Goal: Information Seeking & Learning: Find contact information

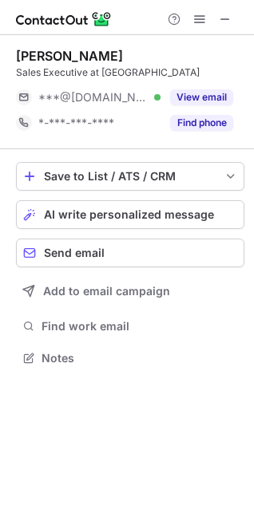
scroll to position [7, 7]
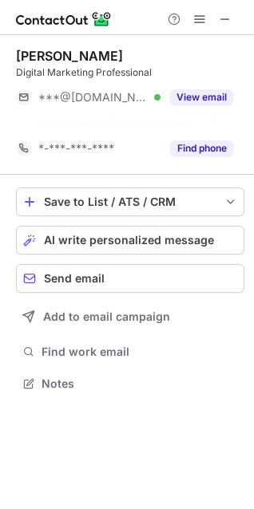
scroll to position [346, 254]
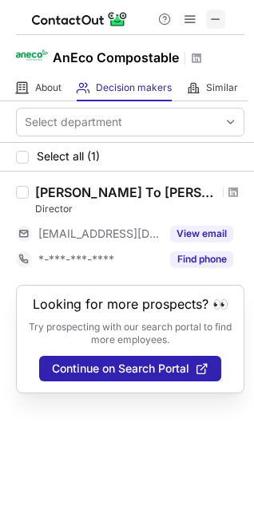
click at [216, 13] on span at bounding box center [215, 19] width 13 height 13
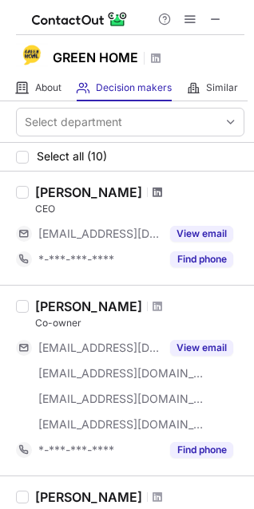
click at [162, 191] on span at bounding box center [157, 192] width 10 height 13
click at [158, 306] on span at bounding box center [157, 306] width 10 height 13
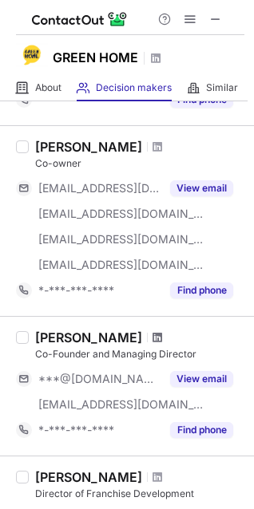
click at [152, 338] on span at bounding box center [157, 337] width 10 height 13
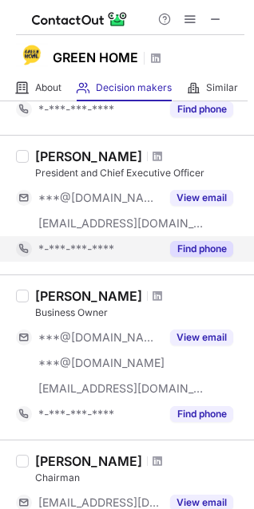
scroll to position [1037, 0]
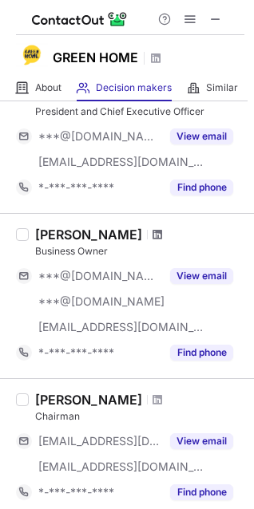
click at [152, 231] on span at bounding box center [157, 234] width 10 height 13
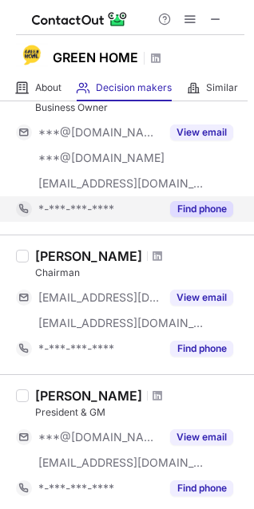
scroll to position [1197, 0]
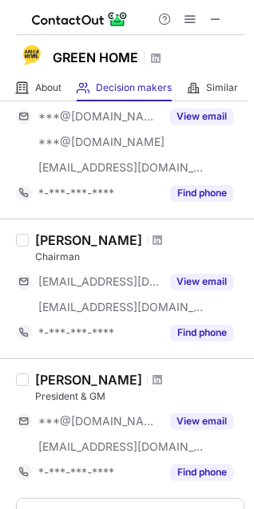
click at [147, 239] on div at bounding box center [158, 240] width 22 height 10
click at [152, 239] on span at bounding box center [157, 240] width 10 height 13
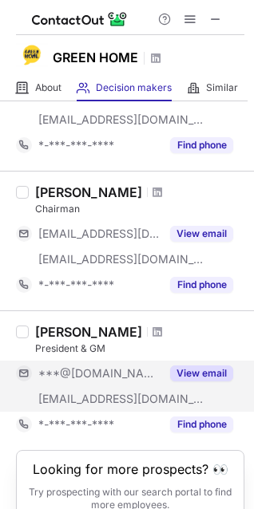
scroll to position [1319, 0]
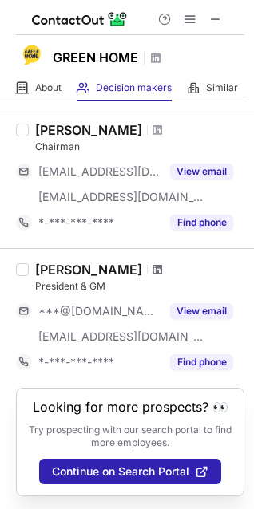
click at [152, 263] on span at bounding box center [157, 269] width 10 height 13
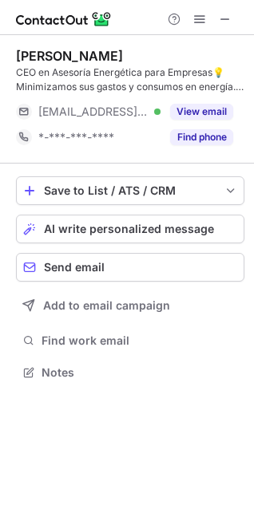
scroll to position [361, 254]
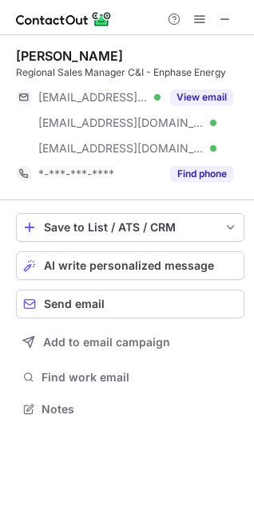
scroll to position [397, 254]
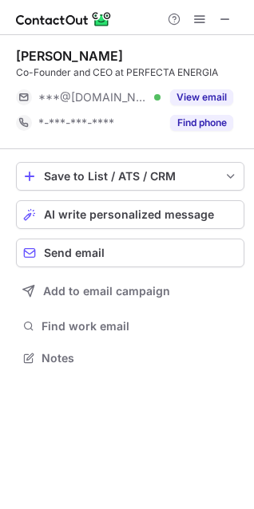
scroll to position [346, 254]
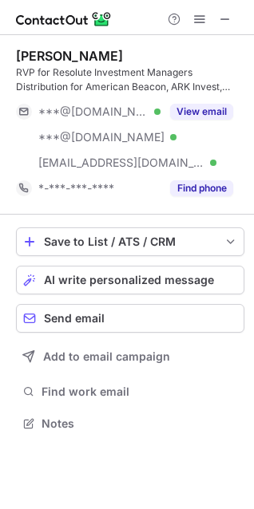
scroll to position [412, 254]
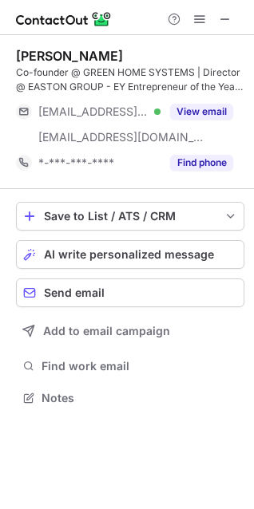
scroll to position [386, 254]
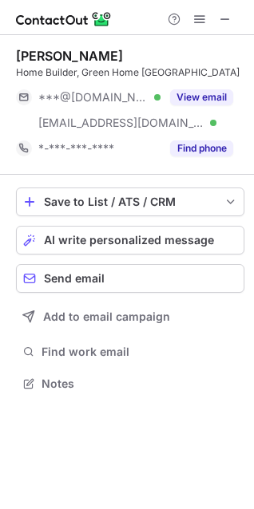
scroll to position [372, 254]
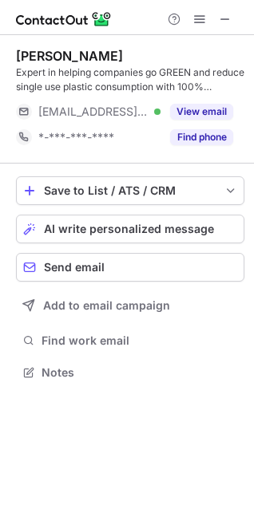
scroll to position [361, 254]
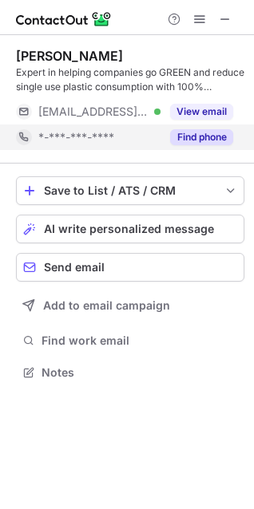
click at [189, 134] on button "Find phone" at bounding box center [201, 137] width 63 height 16
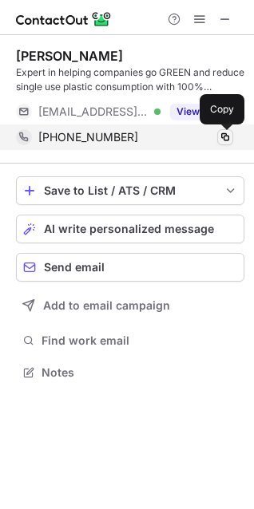
click at [223, 136] on span at bounding box center [225, 137] width 13 height 13
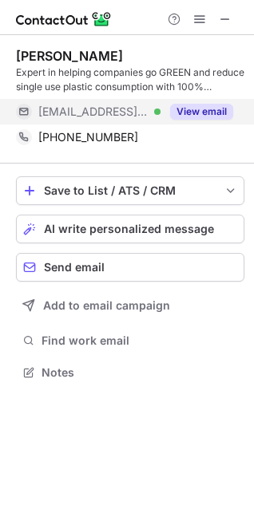
click at [203, 101] on div "View email" at bounding box center [196, 112] width 73 height 26
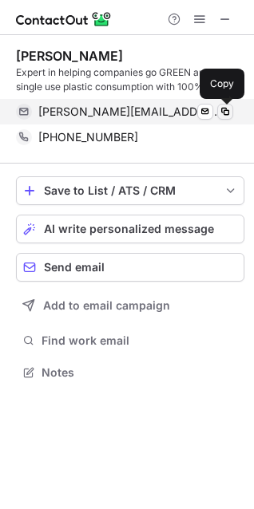
click at [227, 109] on span at bounding box center [225, 111] width 13 height 13
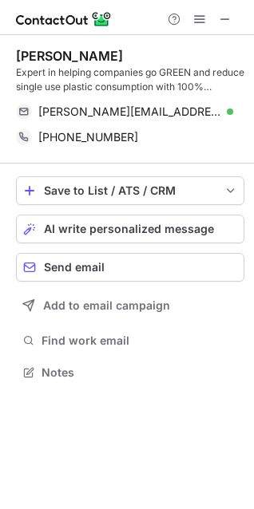
scroll to position [8, 7]
click at [229, 18] on span at bounding box center [225, 19] width 13 height 13
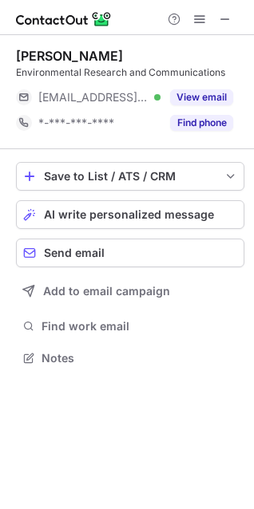
scroll to position [346, 254]
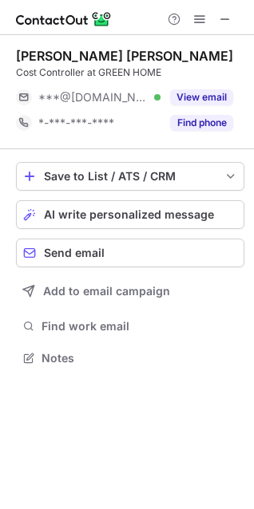
scroll to position [346, 254]
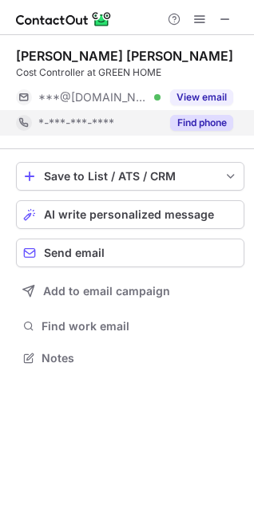
click at [203, 126] on button "Find phone" at bounding box center [201, 123] width 63 height 16
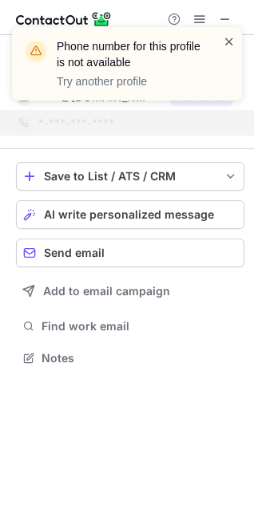
click at [228, 38] on span at bounding box center [229, 42] width 13 height 16
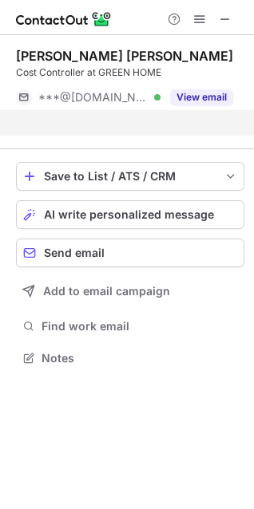
scroll to position [321, 254]
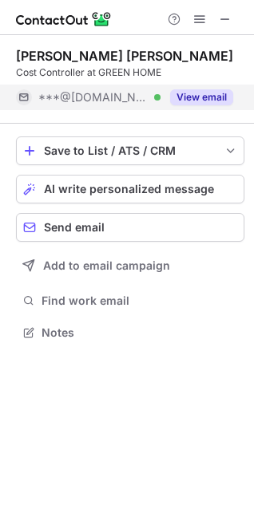
click at [207, 96] on button "View email" at bounding box center [201, 97] width 63 height 16
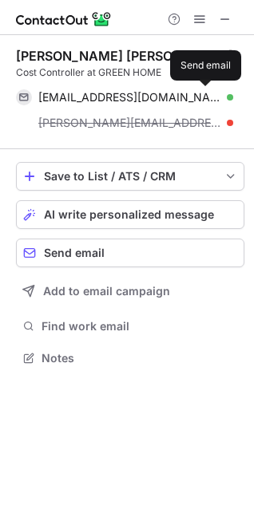
scroll to position [346, 254]
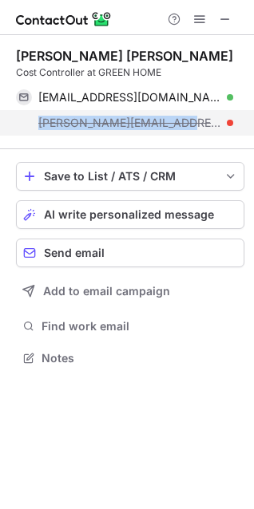
copy span "audra@greenhomegroup.in"
drag, startPoint x: 31, startPoint y: 127, endPoint x: 182, endPoint y: 120, distance: 151.0
click at [182, 120] on div "audra@greenhomegroup.in" at bounding box center [124, 123] width 217 height 26
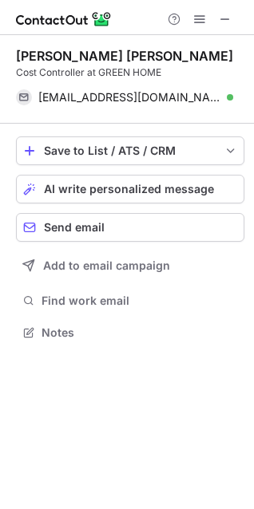
scroll to position [321, 254]
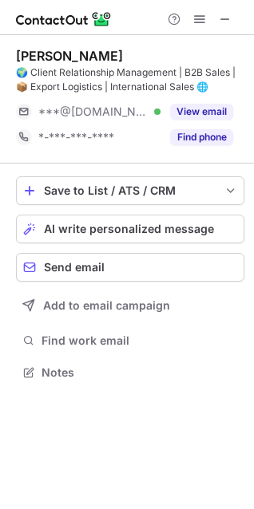
scroll to position [361, 254]
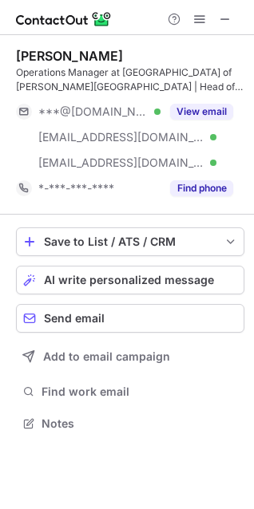
scroll to position [412, 254]
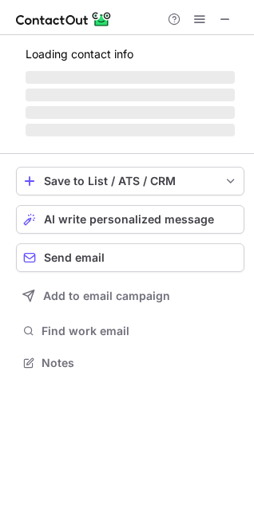
scroll to position [372, 254]
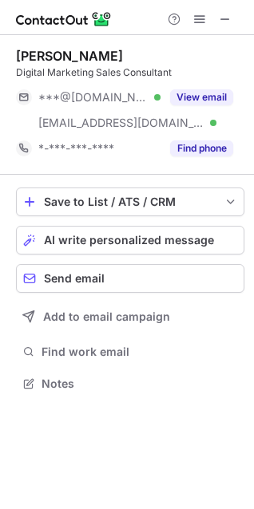
scroll to position [372, 254]
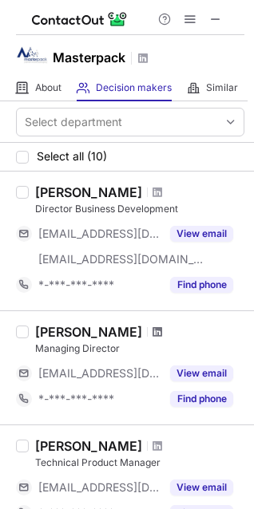
click at [152, 331] on span at bounding box center [157, 332] width 10 height 13
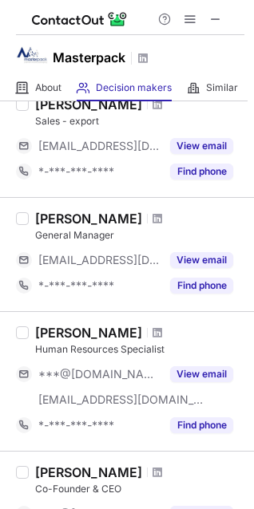
scroll to position [878, 0]
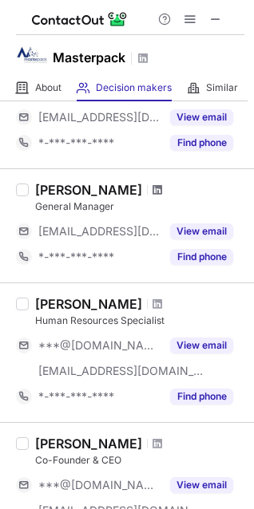
click at [152, 190] on span at bounding box center [157, 190] width 10 height 13
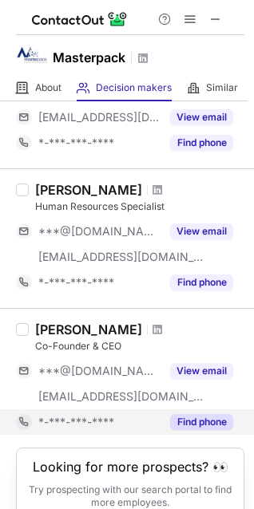
scroll to position [1037, 0]
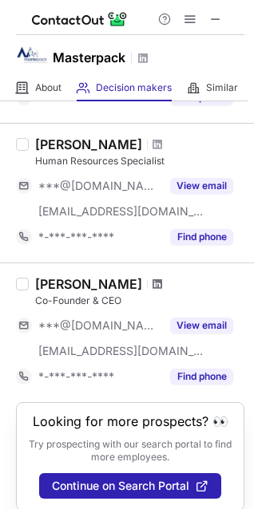
click at [152, 283] on span at bounding box center [157, 284] width 10 height 13
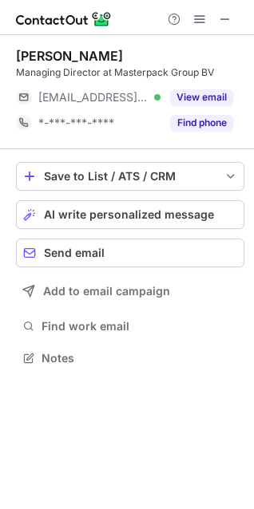
scroll to position [346, 254]
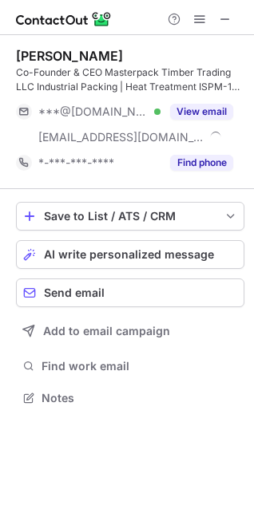
scroll to position [386, 254]
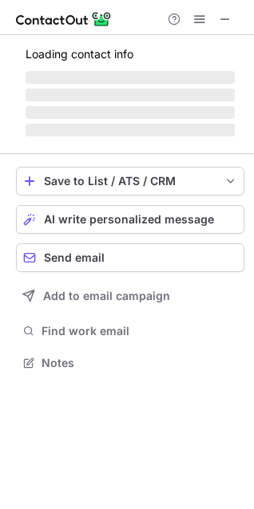
scroll to position [7, 7]
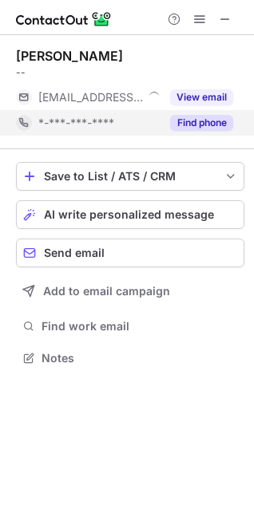
click at [207, 123] on button "Find phone" at bounding box center [201, 123] width 63 height 16
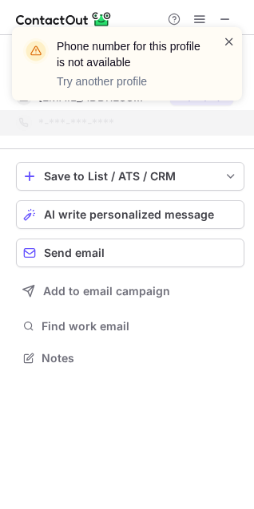
click at [226, 45] on span at bounding box center [229, 42] width 13 height 16
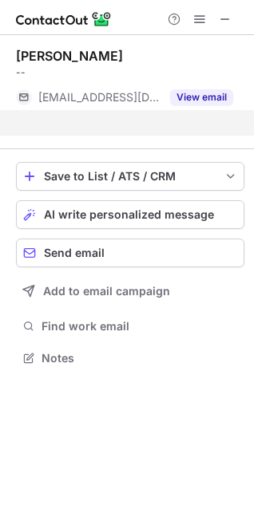
scroll to position [321, 254]
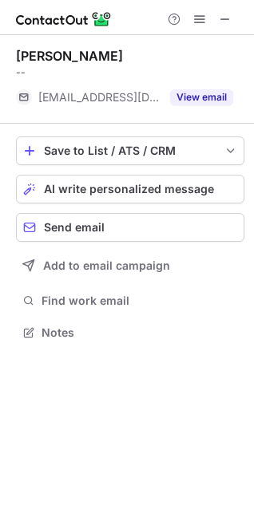
click at [205, 98] on button "View email" at bounding box center [201, 97] width 63 height 16
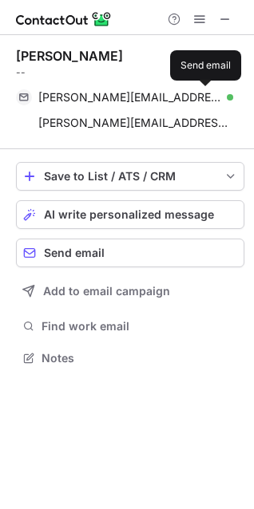
scroll to position [346, 254]
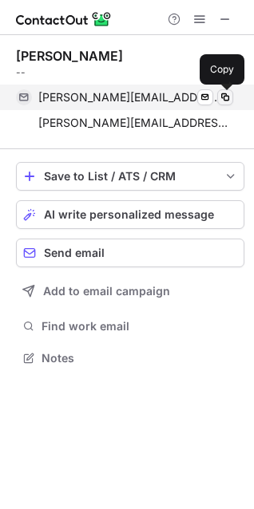
click at [220, 95] on span at bounding box center [225, 97] width 13 height 13
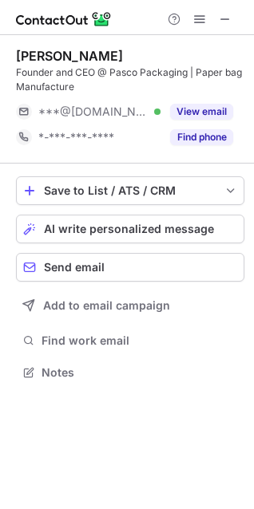
scroll to position [361, 254]
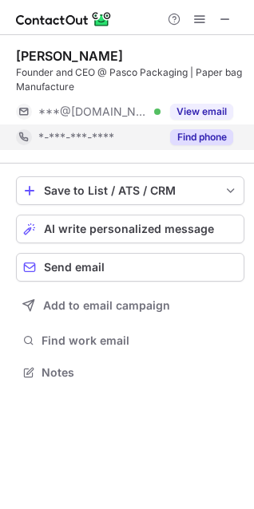
click at [227, 132] on button "Find phone" at bounding box center [201, 137] width 63 height 16
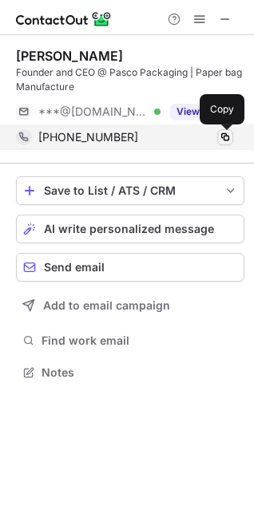
click at [223, 134] on span at bounding box center [225, 137] width 13 height 13
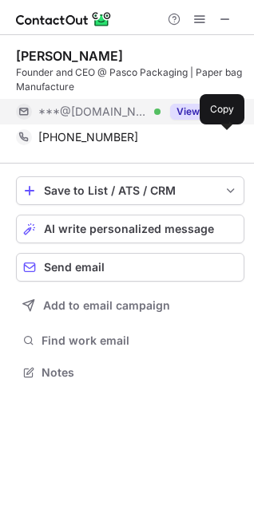
click at [184, 113] on button "View email" at bounding box center [201, 112] width 63 height 16
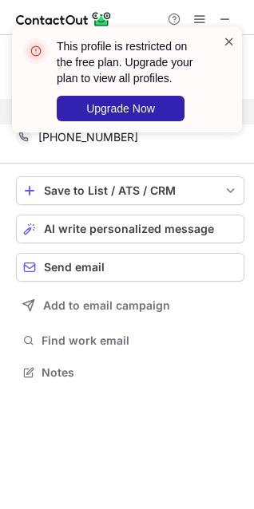
click at [227, 41] on span at bounding box center [229, 42] width 13 height 16
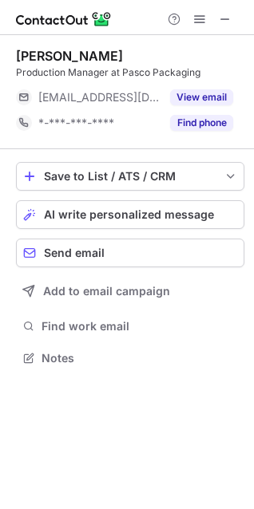
scroll to position [346, 254]
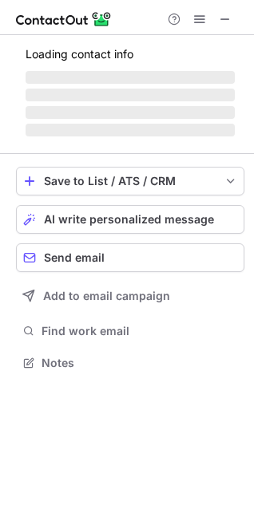
scroll to position [7, 7]
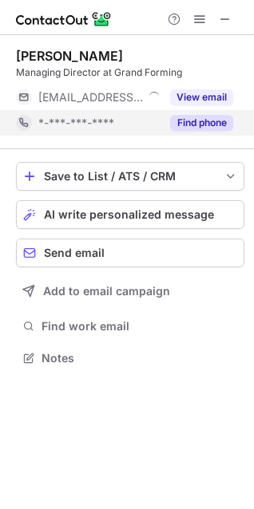
click at [203, 124] on button "Find phone" at bounding box center [201, 123] width 63 height 16
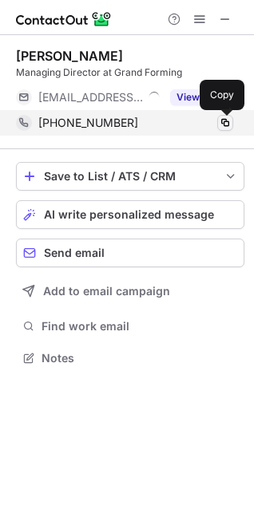
click at [221, 123] on span at bounding box center [225, 123] width 13 height 13
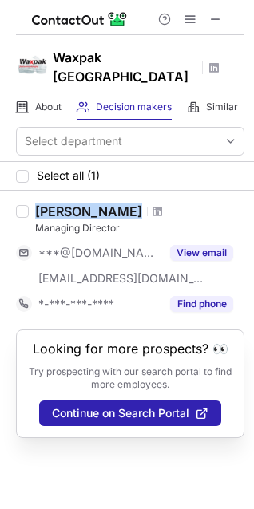
drag, startPoint x: 31, startPoint y: 196, endPoint x: 102, endPoint y: 188, distance: 71.6
click at [102, 203] on div "Ashir Patel Managing Director ***@gmail.com ***@dispak.co.za View email *-***-*…" at bounding box center [136, 259] width 215 height 113
copy div "Ashir Patel"
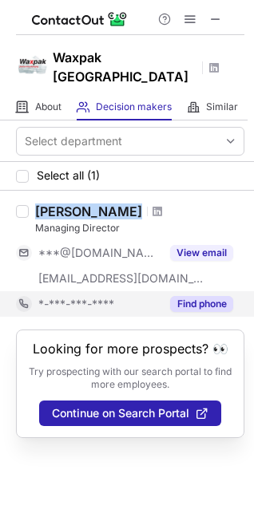
click at [225, 296] on button "Find phone" at bounding box center [201, 304] width 63 height 16
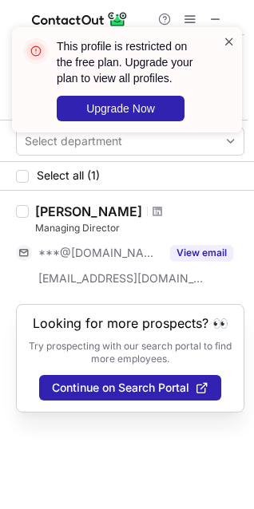
click at [232, 43] on span at bounding box center [229, 42] width 13 height 16
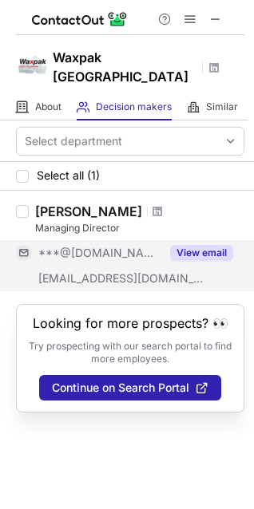
click at [214, 245] on button "View email" at bounding box center [201, 253] width 63 height 16
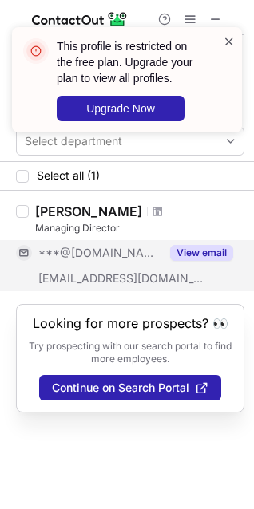
click at [226, 40] on span at bounding box center [229, 42] width 13 height 16
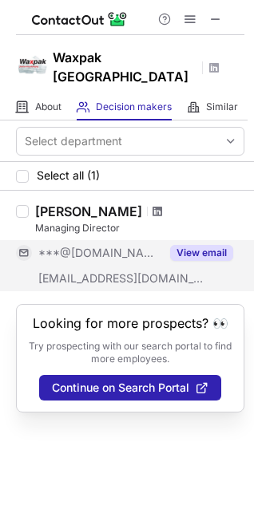
click at [152, 205] on span at bounding box center [157, 211] width 10 height 13
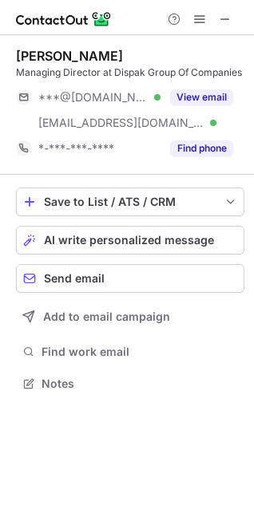
scroll to position [372, 254]
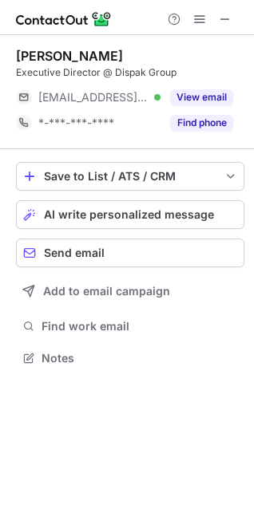
scroll to position [346, 254]
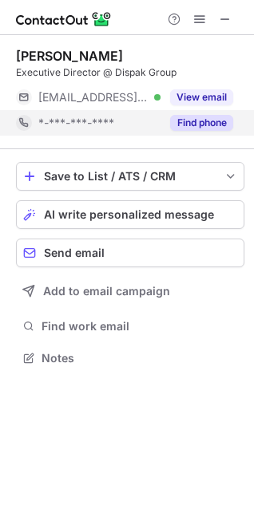
click at [184, 118] on button "Find phone" at bounding box center [201, 123] width 63 height 16
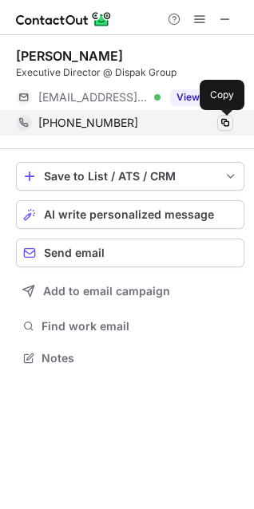
click at [226, 126] on span at bounding box center [225, 123] width 13 height 13
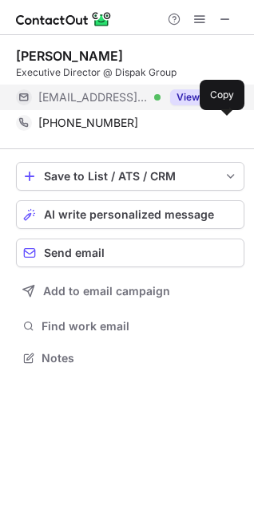
click at [188, 92] on button "View email" at bounding box center [201, 97] width 63 height 16
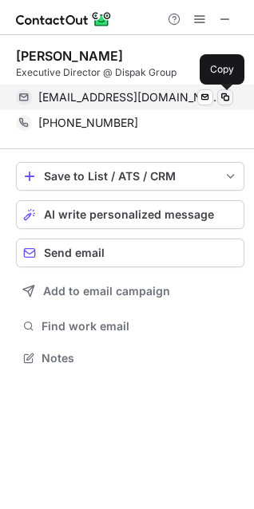
click at [223, 98] on span at bounding box center [225, 97] width 13 height 13
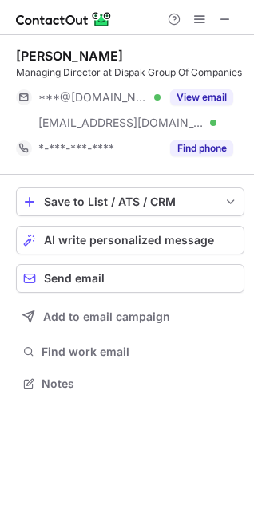
scroll to position [372, 254]
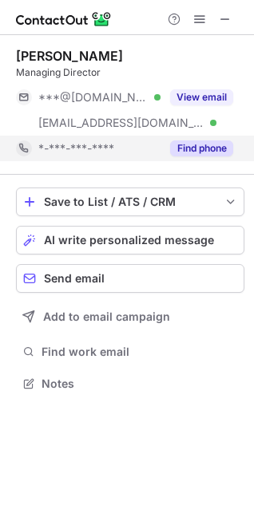
click at [210, 148] on button "Find phone" at bounding box center [201, 148] width 63 height 16
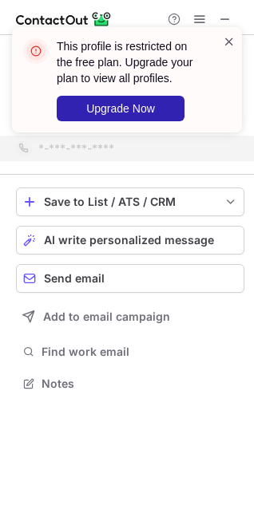
click at [225, 41] on span at bounding box center [229, 42] width 13 height 16
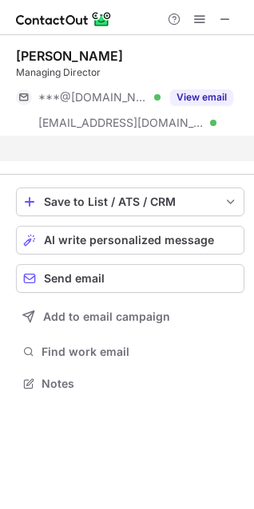
scroll to position [346, 254]
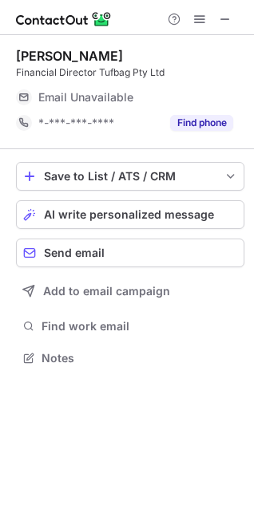
scroll to position [7, 7]
click at [223, 24] on span at bounding box center [225, 19] width 13 height 13
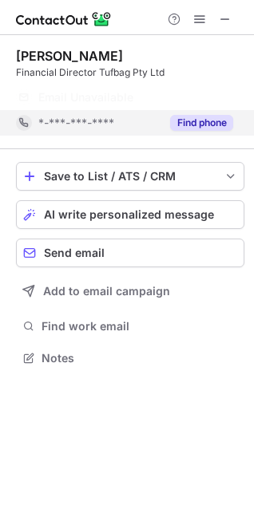
click at [209, 118] on button "Find phone" at bounding box center [201, 123] width 63 height 16
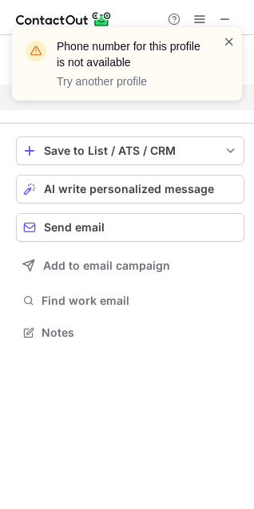
click at [227, 35] on span at bounding box center [229, 42] width 13 height 16
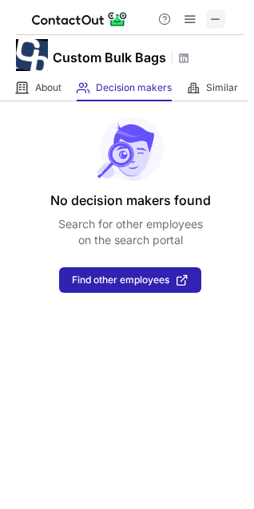
click at [213, 13] on span at bounding box center [215, 19] width 13 height 13
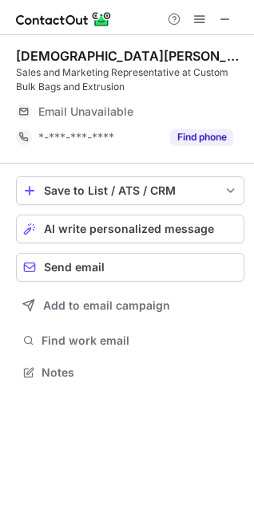
scroll to position [361, 254]
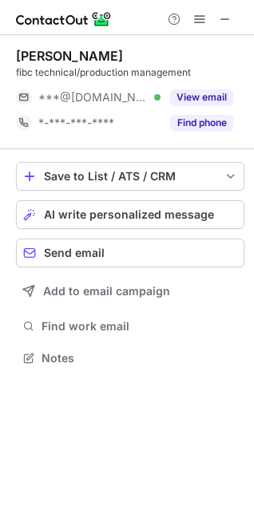
scroll to position [7, 7]
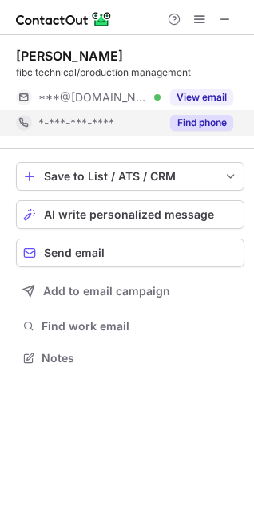
click at [197, 124] on button "Find phone" at bounding box center [201, 123] width 63 height 16
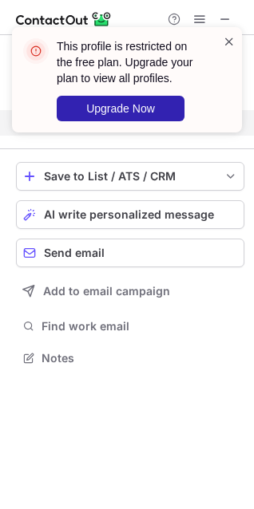
click at [228, 39] on span at bounding box center [229, 42] width 13 height 16
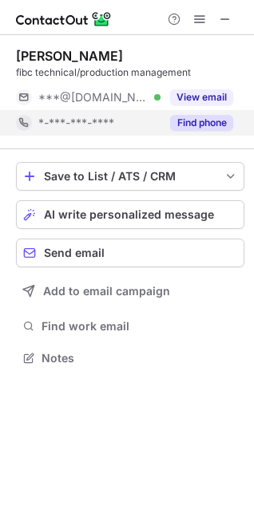
click at [219, 122] on button "Find phone" at bounding box center [201, 123] width 63 height 16
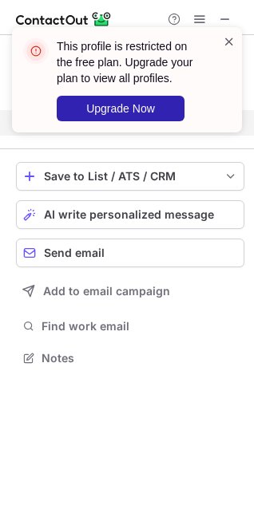
click at [229, 37] on span at bounding box center [229, 42] width 13 height 16
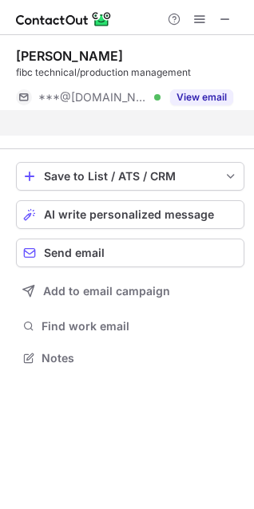
scroll to position [321, 254]
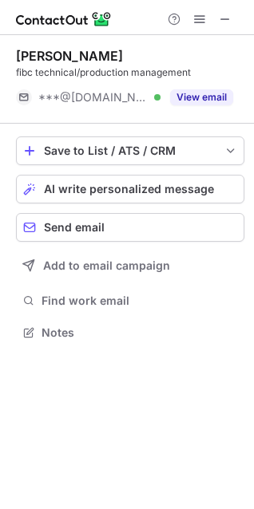
click at [203, 97] on button "View email" at bounding box center [201, 97] width 63 height 16
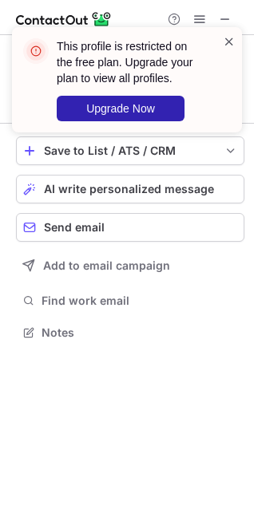
click at [224, 35] on span at bounding box center [229, 42] width 13 height 16
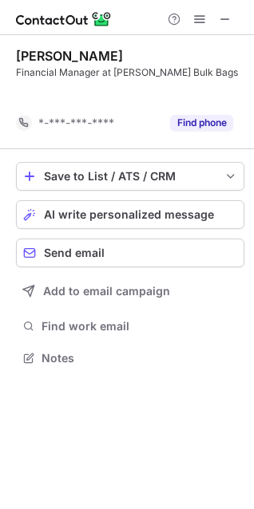
scroll to position [321, 254]
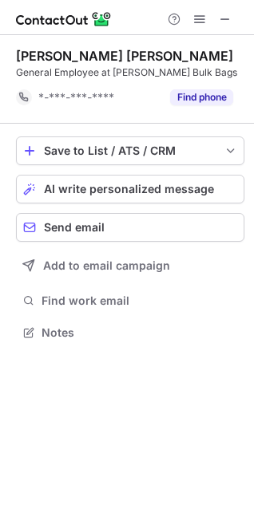
scroll to position [321, 254]
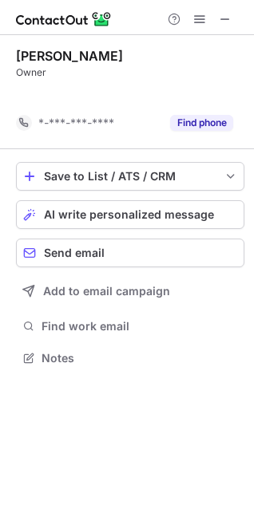
scroll to position [321, 254]
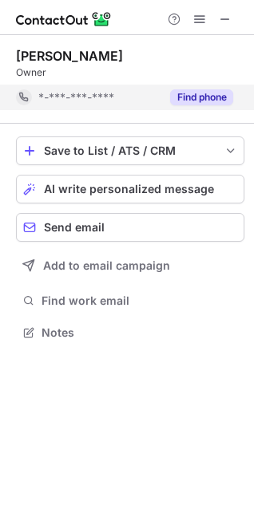
click at [212, 101] on button "Find phone" at bounding box center [201, 97] width 63 height 16
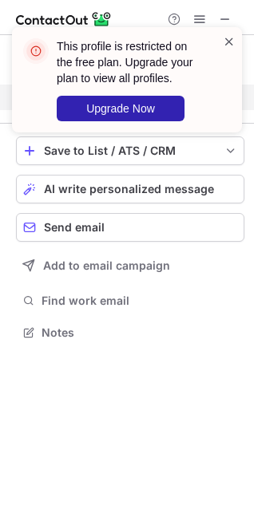
click at [229, 35] on span at bounding box center [229, 42] width 13 height 16
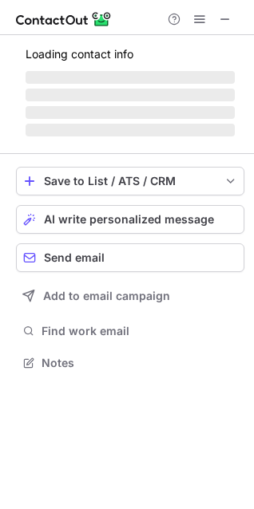
scroll to position [7, 7]
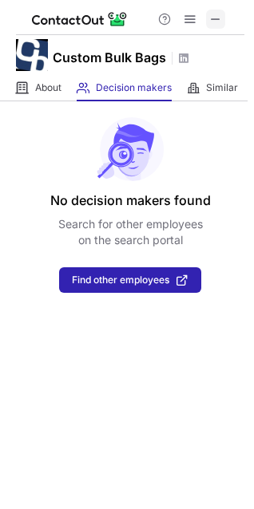
click at [213, 13] on span at bounding box center [215, 19] width 13 height 13
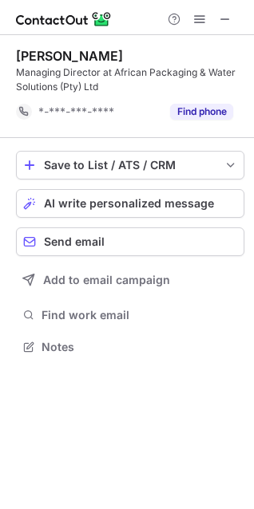
scroll to position [335, 254]
